Goal: Task Accomplishment & Management: Use online tool/utility

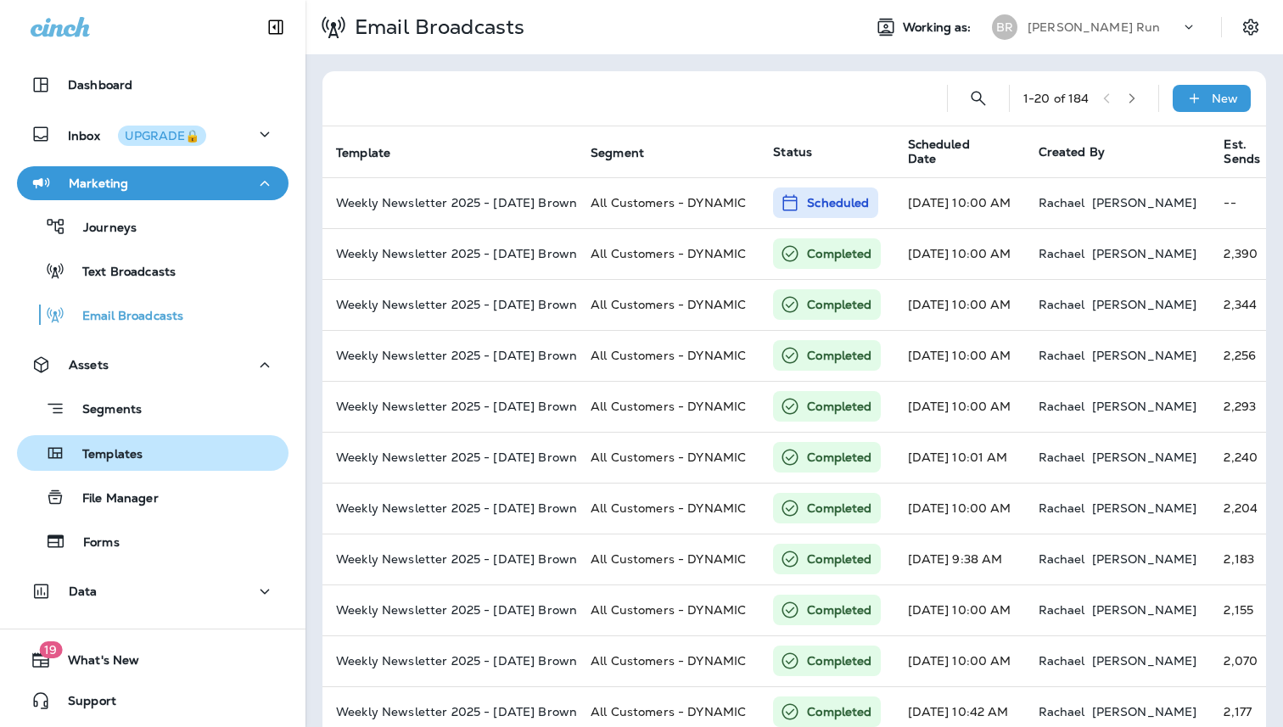
click at [124, 455] on p "Templates" at bounding box center [103, 455] width 77 height 16
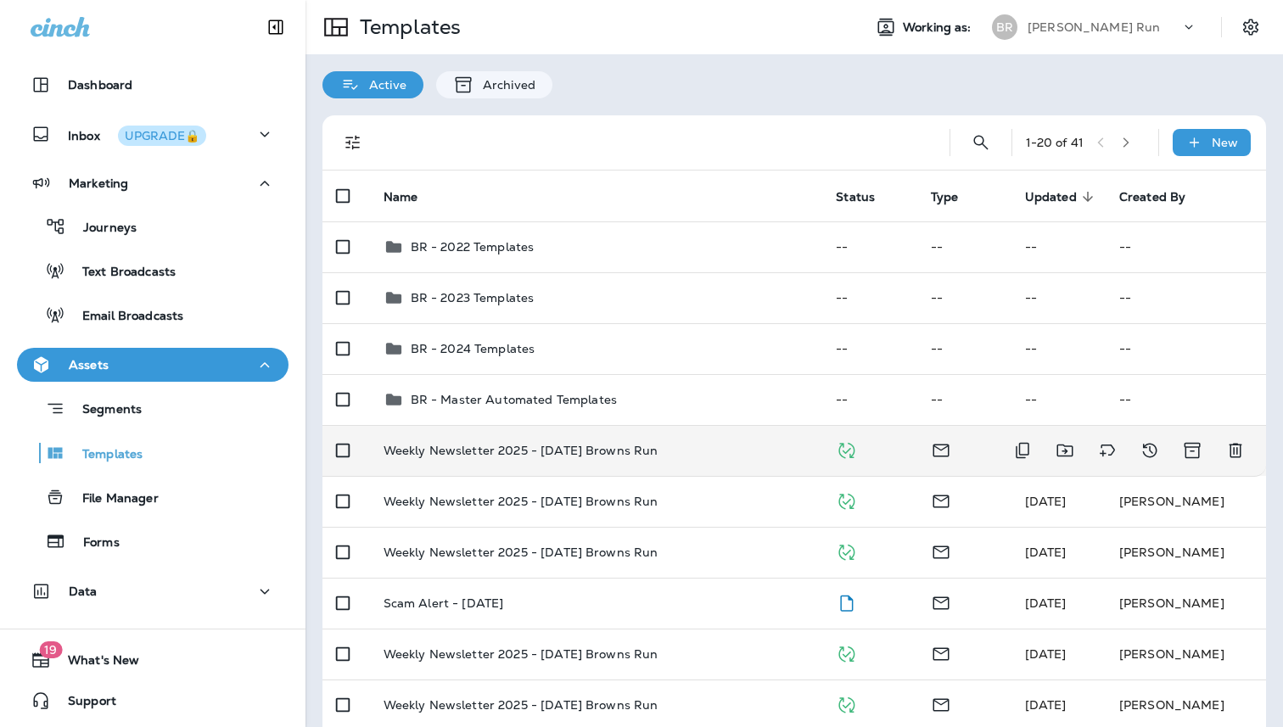
click at [695, 441] on td "Weekly Newsletter 2025 - [DATE] Browns Run" at bounding box center [596, 450] width 453 height 51
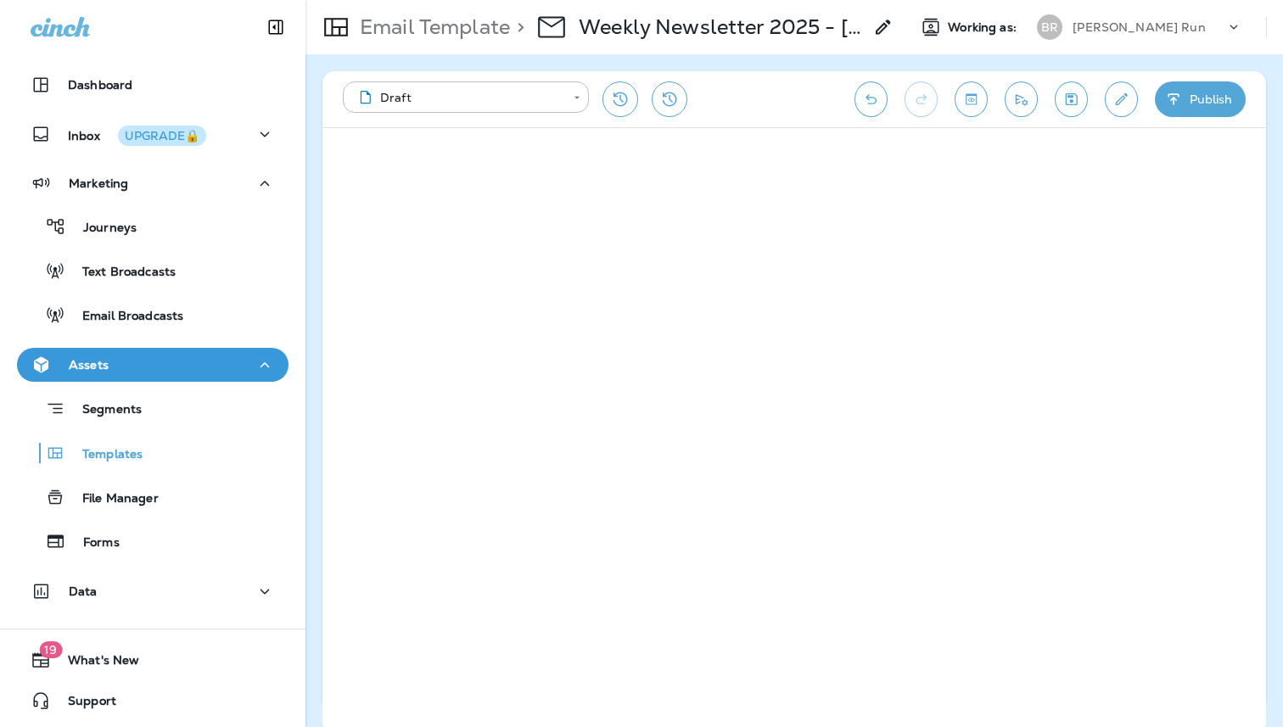
click at [1092, 35] on div "[PERSON_NAME] Run" at bounding box center [1149, 26] width 153 height 25
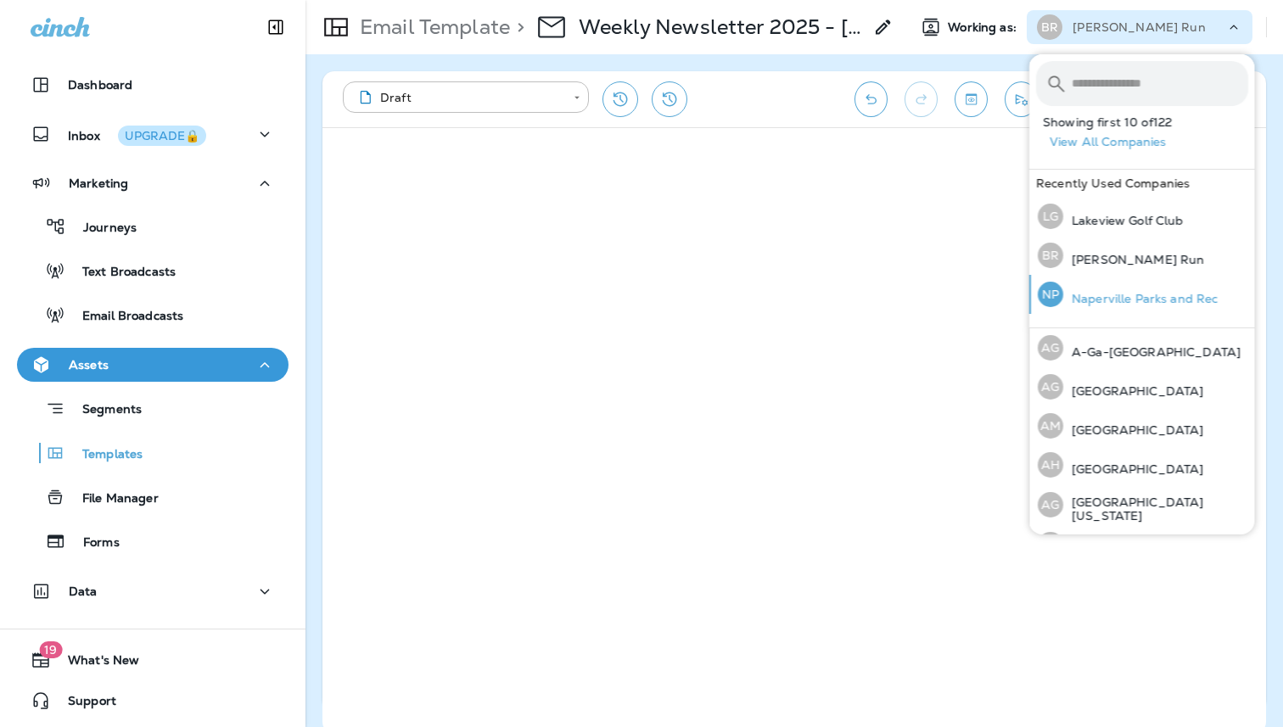
click at [1135, 299] on p "Naperville Parks and Rec" at bounding box center [1140, 299] width 154 height 14
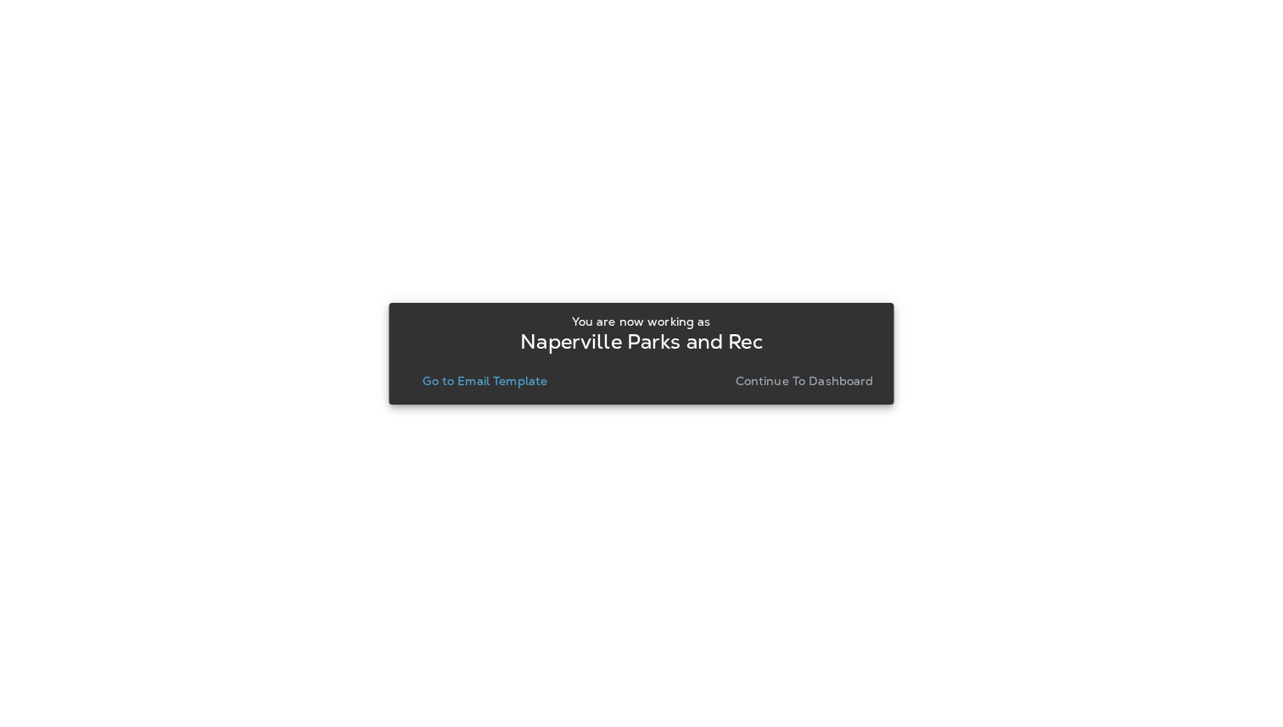
click at [492, 378] on p "Go to Email Template" at bounding box center [485, 381] width 125 height 14
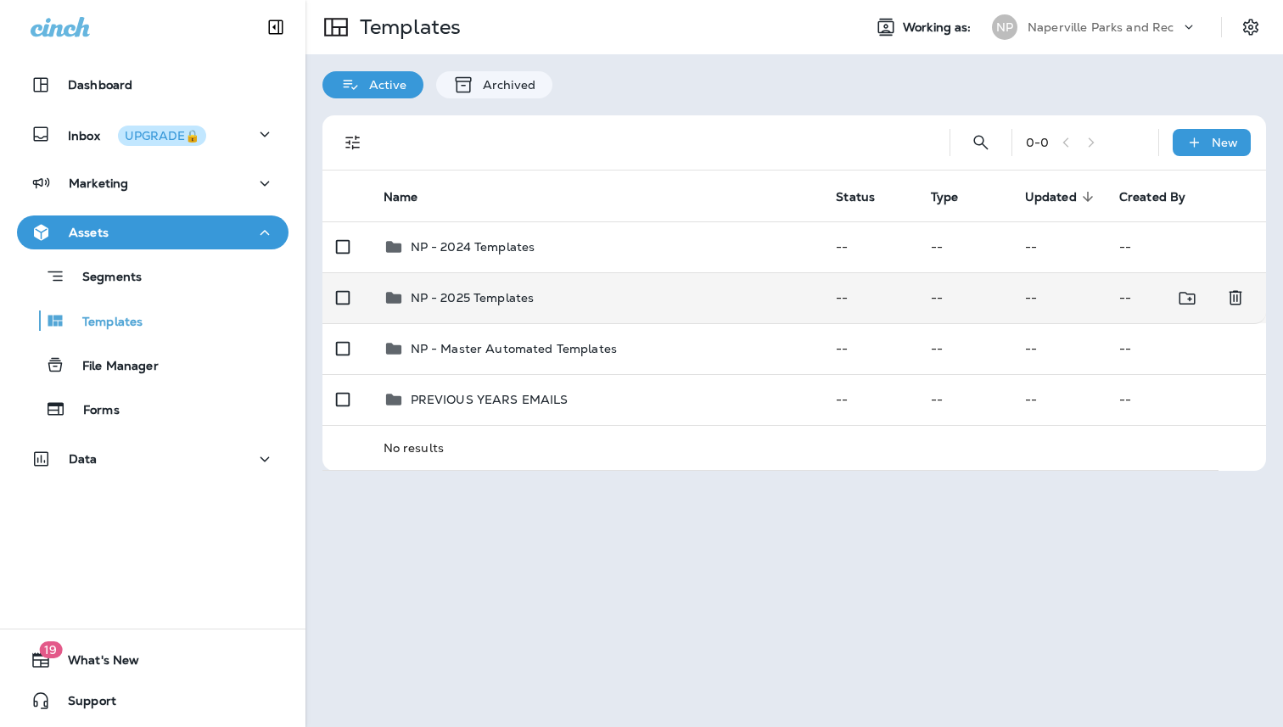
click at [503, 304] on p "NP - 2025 Templates" at bounding box center [473, 298] width 124 height 14
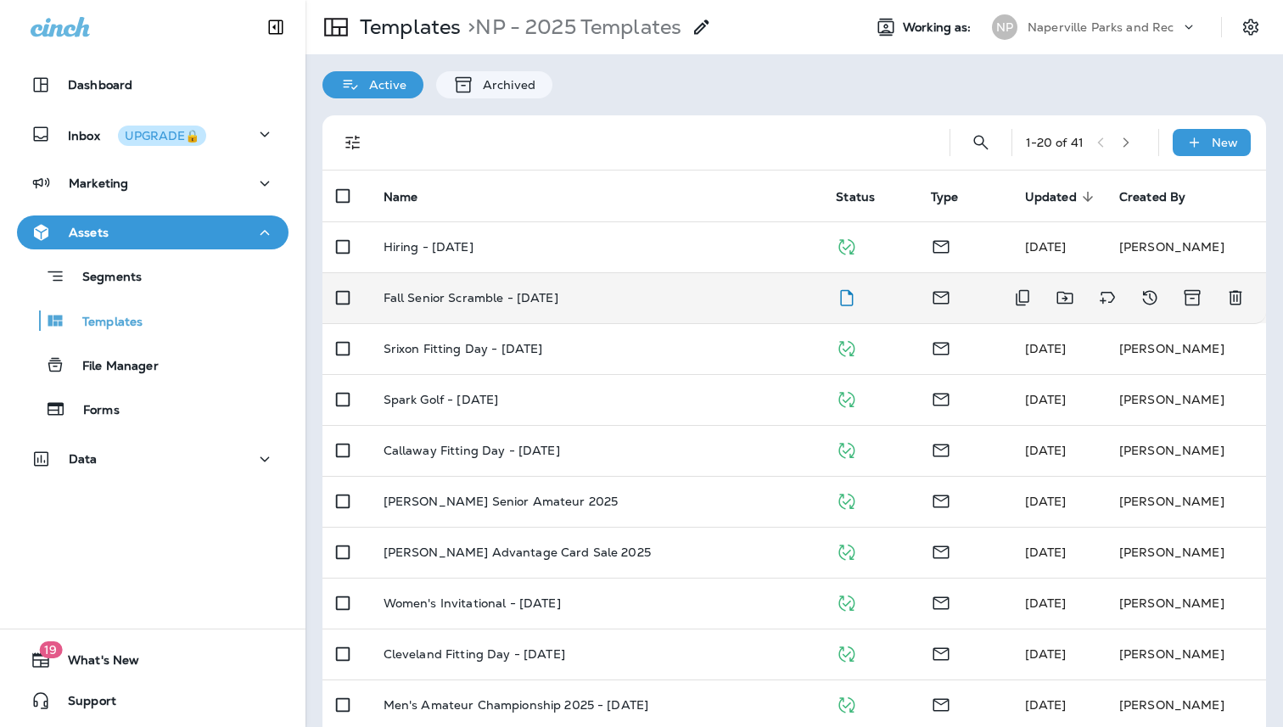
click at [558, 295] on p "Fall Senior Scramble - [DATE]" at bounding box center [471, 298] width 175 height 14
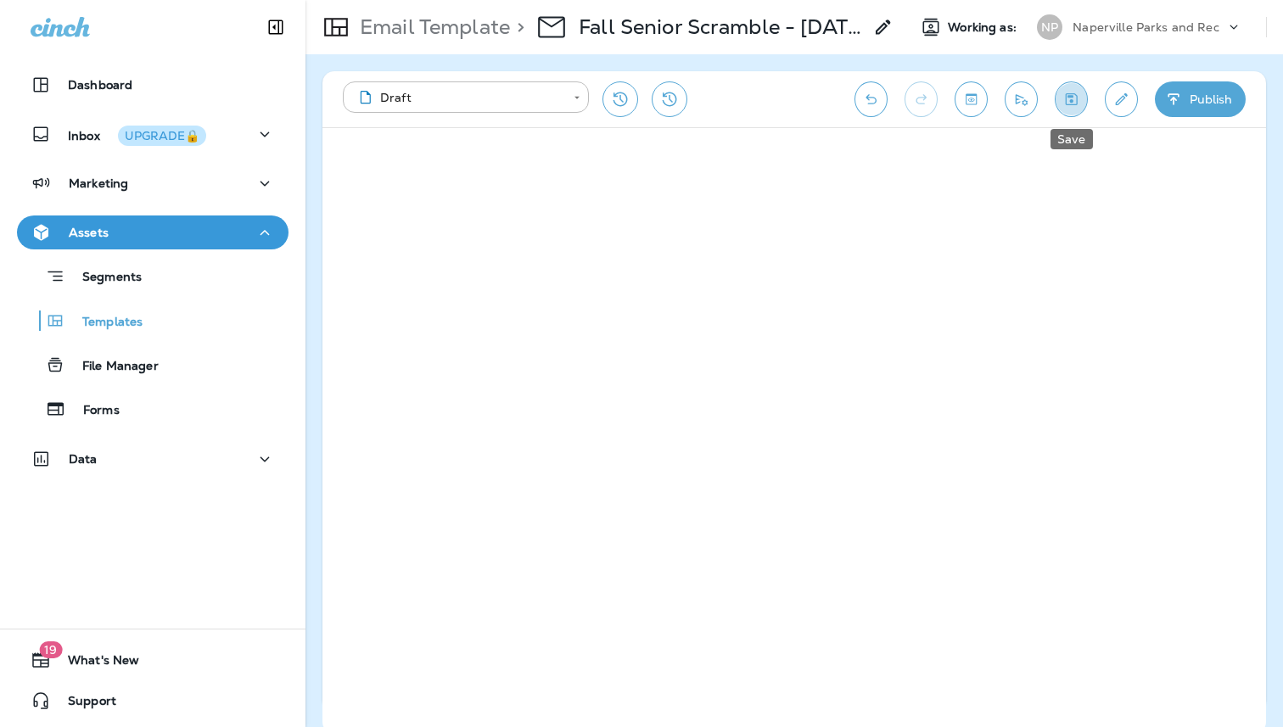
click at [1069, 103] on icon "Save" at bounding box center [1071, 99] width 18 height 17
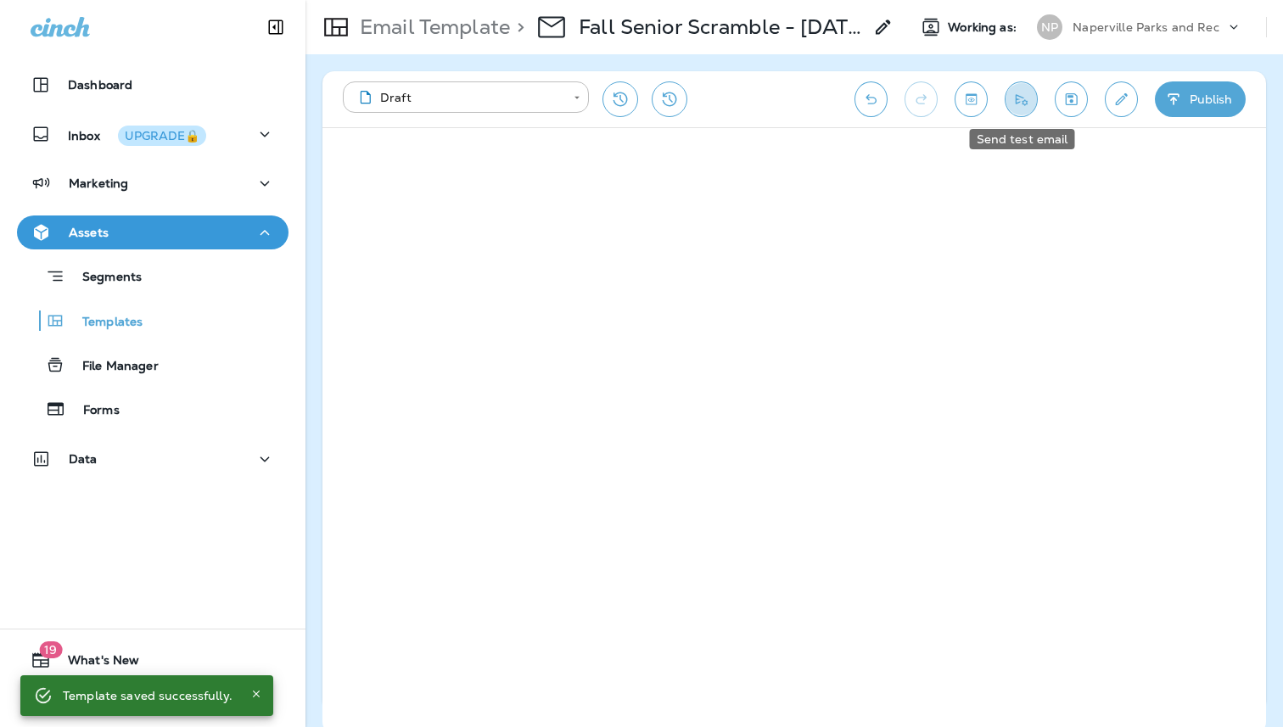
click at [1022, 102] on icon "Send test email" at bounding box center [1021, 99] width 18 height 17
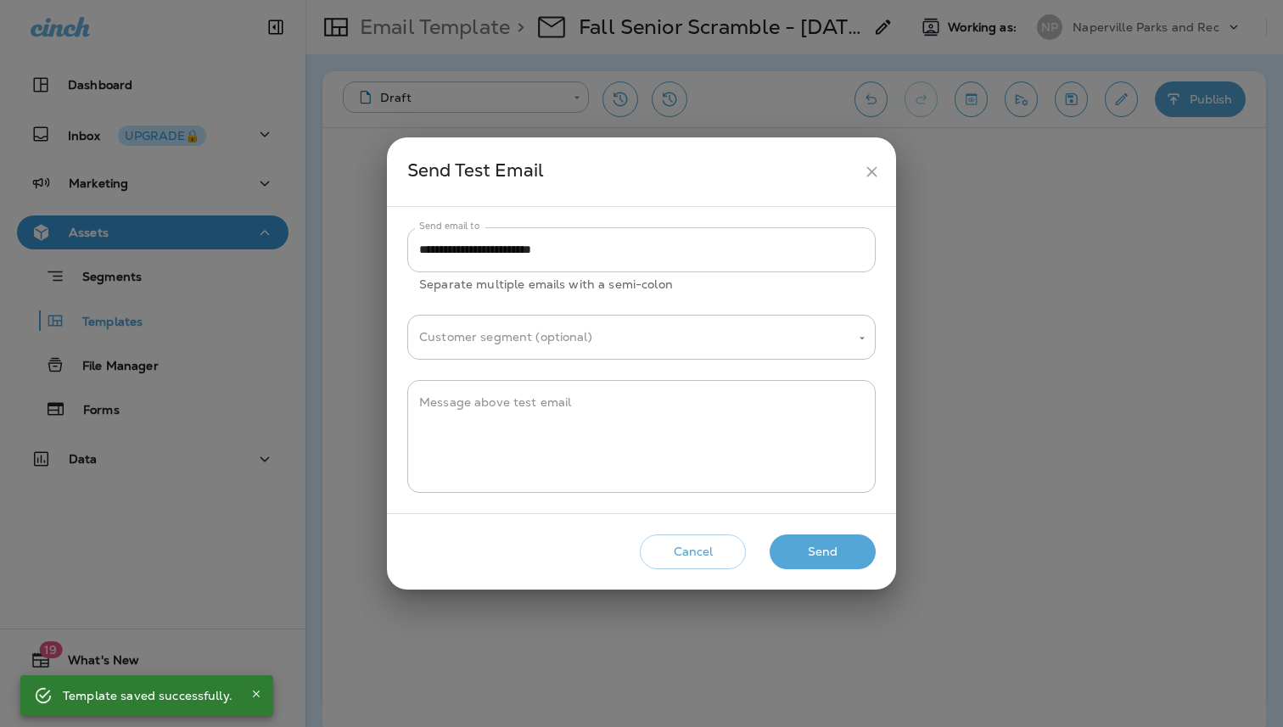
click at [511, 249] on input "**********" at bounding box center [641, 249] width 468 height 45
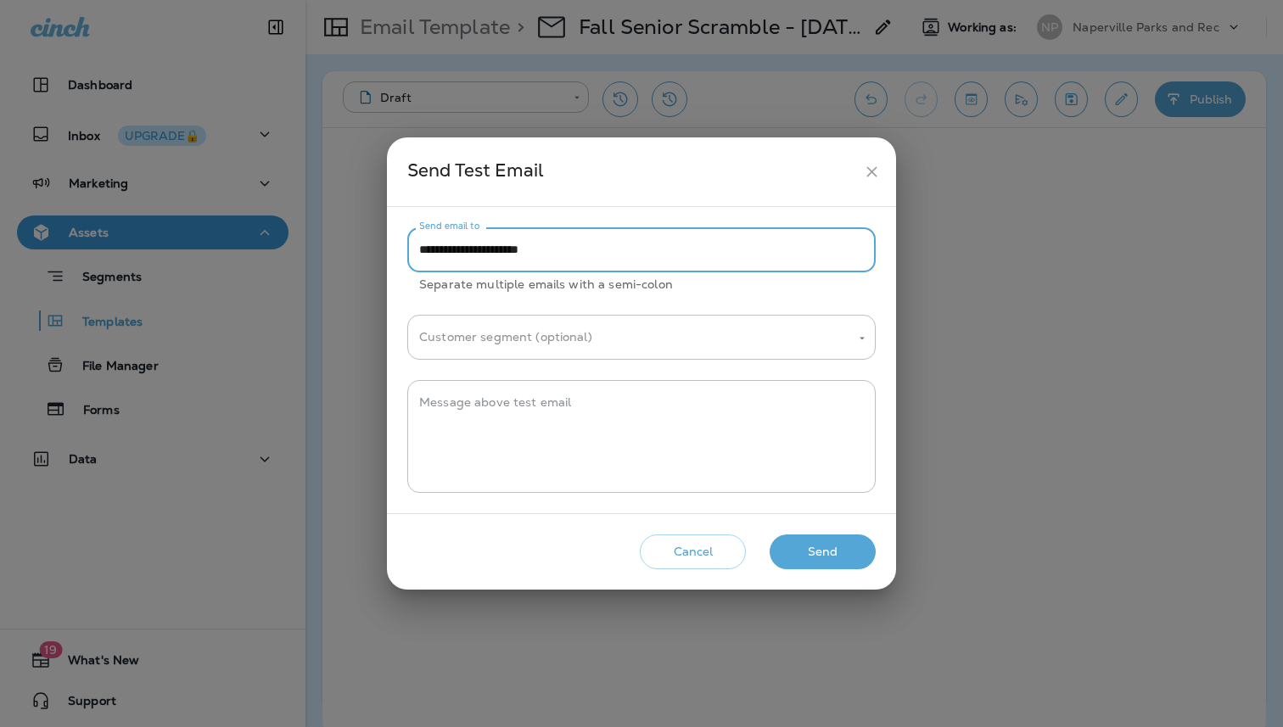
type input "**********"
click at [828, 551] on button "Send" at bounding box center [823, 552] width 106 height 35
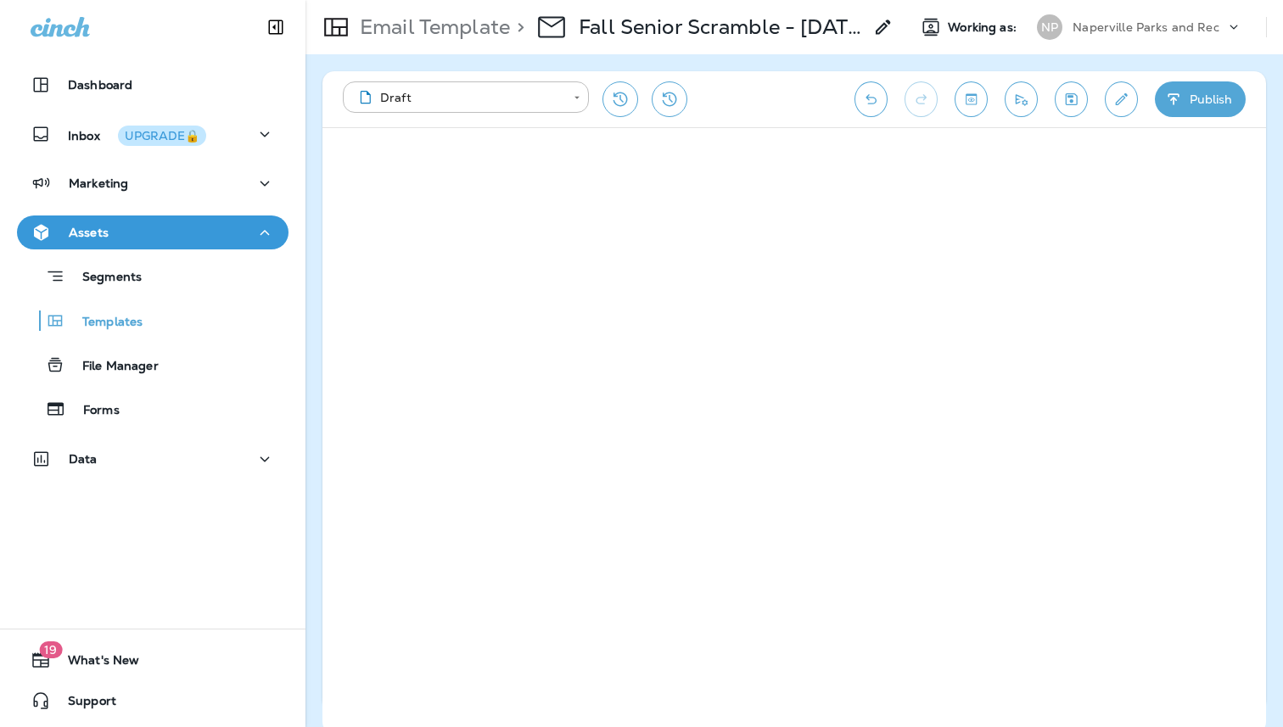
click at [1024, 97] on icon "Send test email" at bounding box center [1021, 99] width 18 height 17
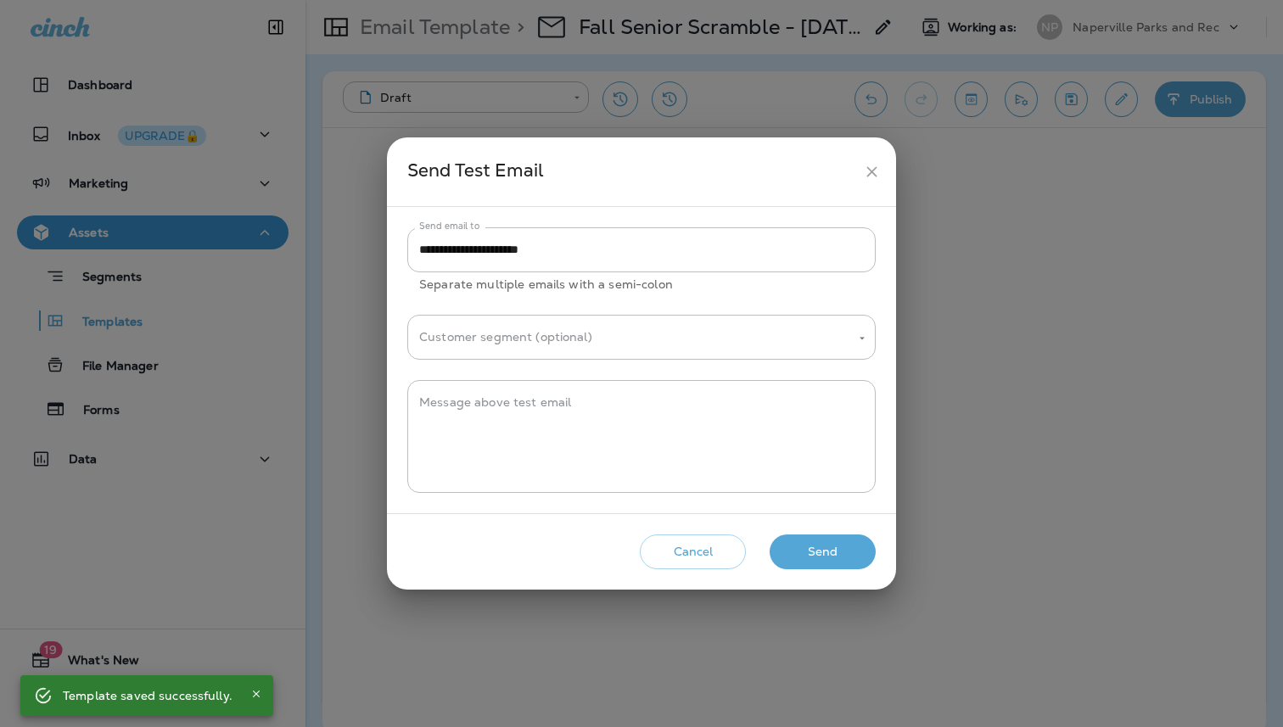
click at [865, 169] on icon "close" at bounding box center [872, 172] width 18 height 18
